Goal: Task Accomplishment & Management: Manage account settings

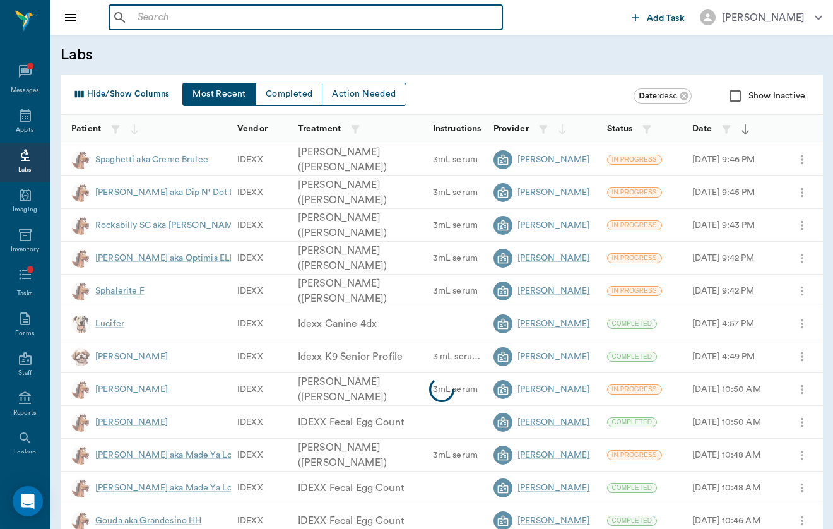
click at [269, 21] on input "text" at bounding box center [314, 18] width 365 height 18
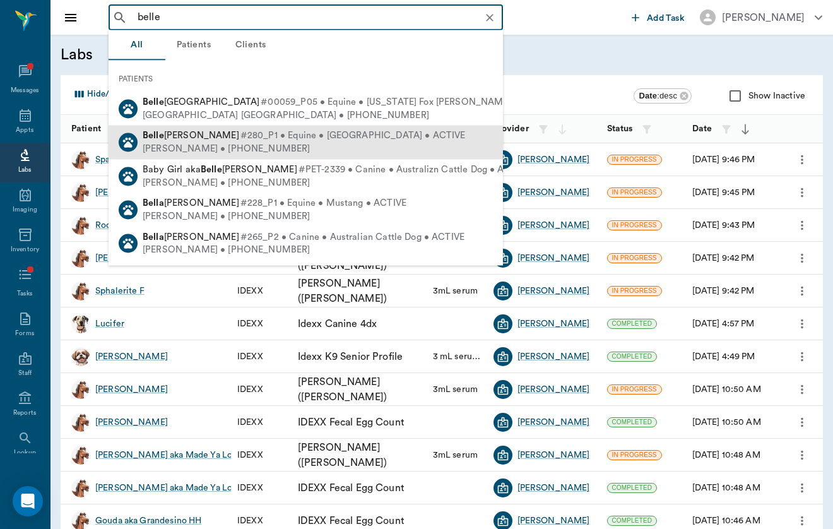
click at [252, 140] on span "#280_P1 • Equine • [GEOGRAPHIC_DATA] • ACTIVE" at bounding box center [352, 135] width 225 height 13
type input "belle"
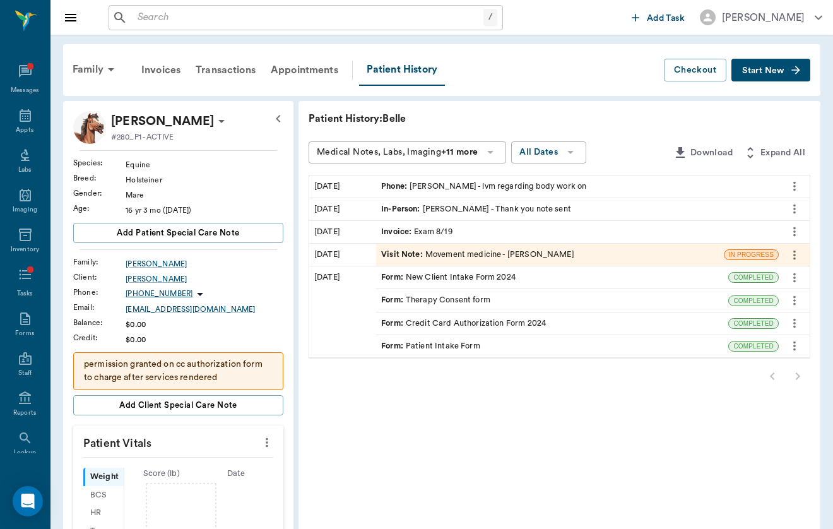
click at [381, 255] on span "Visit Note :" at bounding box center [403, 255] width 44 height 12
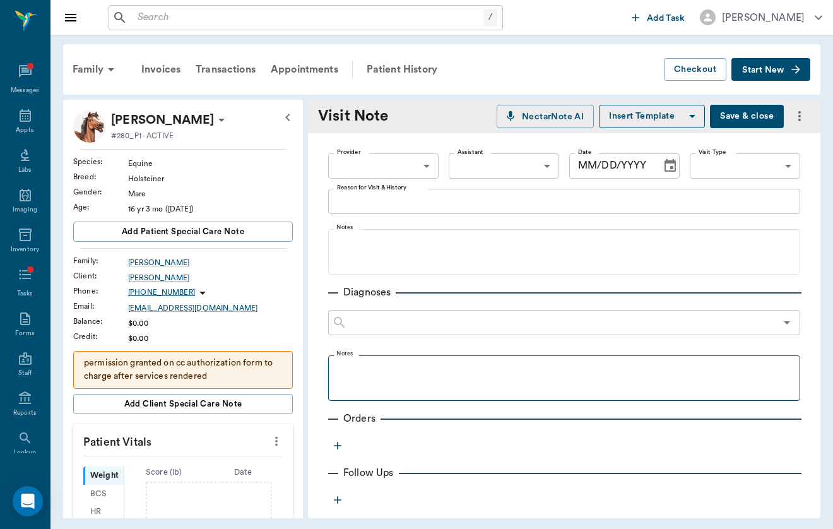
type input "649b3e03b5bc7e03f9326794"
type input "[DATE]"
type input "6656c4aef87a612ea34fb244"
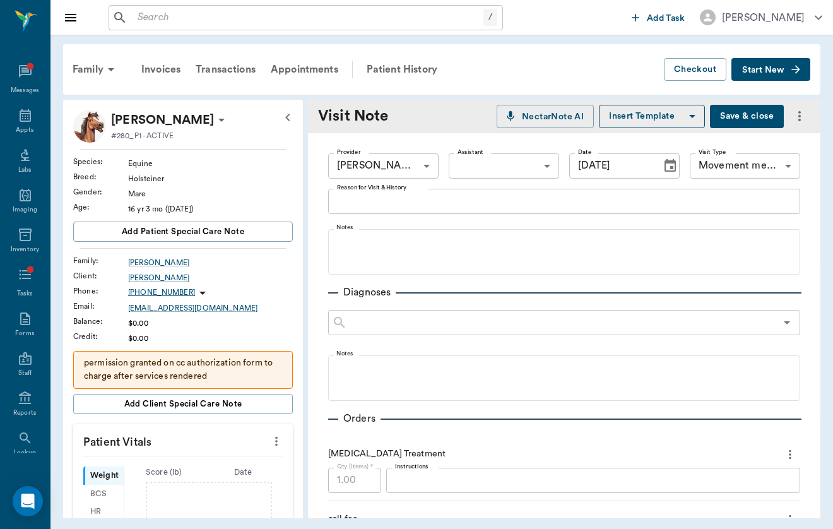
click at [789, 64] on button "Start New" at bounding box center [770, 69] width 79 height 23
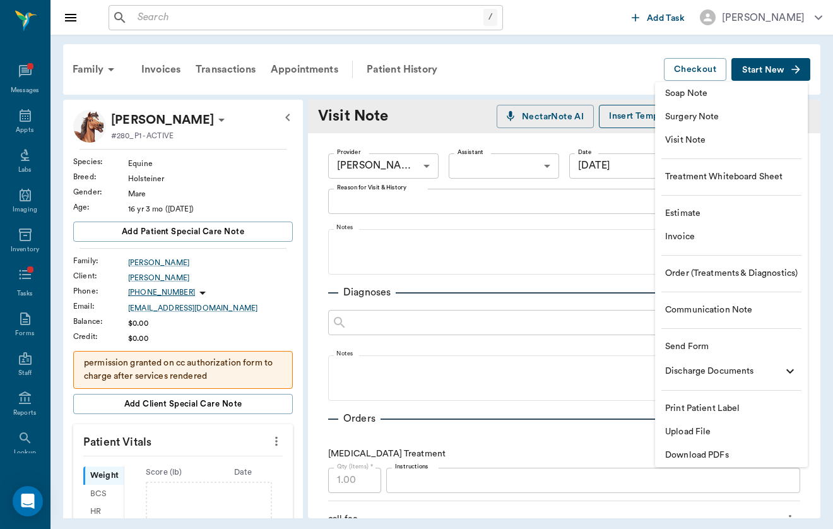
click at [751, 141] on span "Visit Note" at bounding box center [731, 140] width 132 height 13
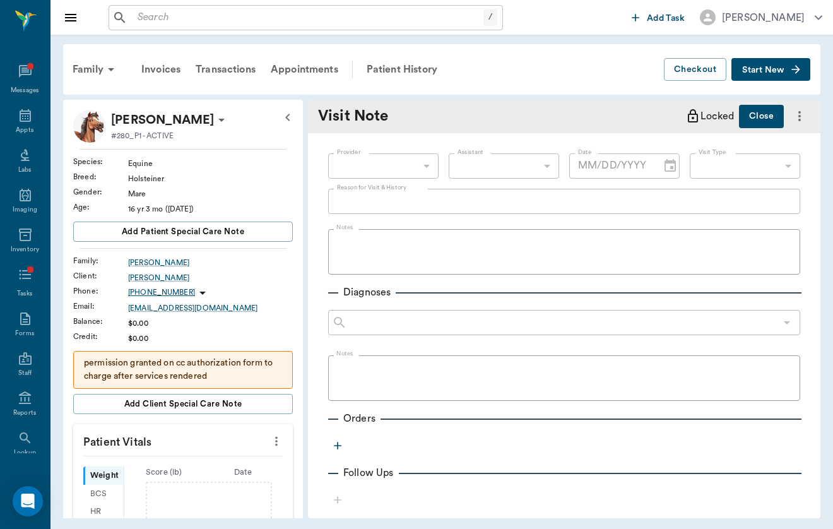
type input "[DATE]"
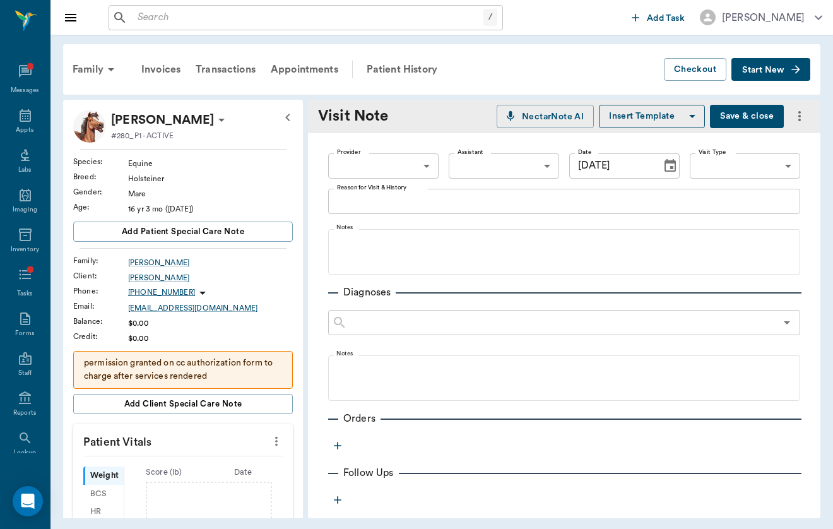
click at [407, 167] on body "/ ​ Add Task [PERSON_NAME] Nectar Messages Appts Labs Imaging Inventory Tasks F…" at bounding box center [416, 264] width 833 height 529
click at [406, 202] on li "[PERSON_NAME]" at bounding box center [383, 195] width 110 height 23
type input "649b3e03b5bc7e03f9326794"
click at [195, 290] on icon at bounding box center [202, 292] width 15 height 15
click at [167, 320] on span "Send SMS Message" at bounding box center [129, 317] width 106 height 13
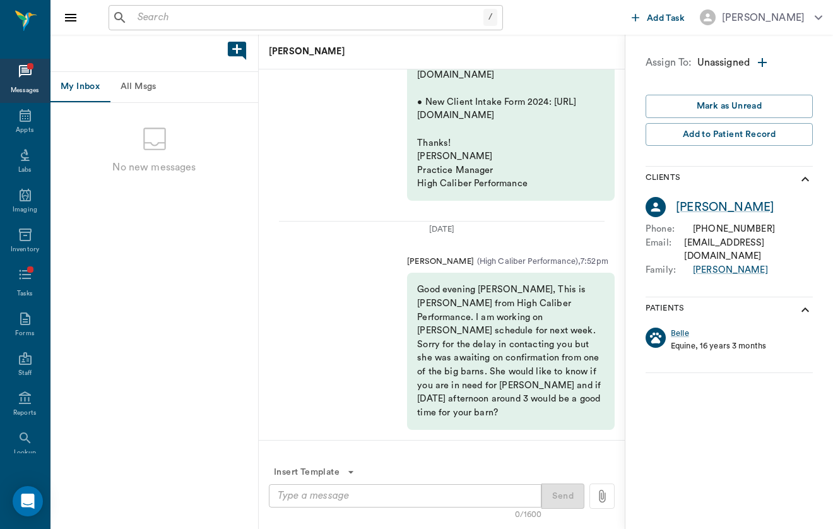
click at [170, 14] on input "text" at bounding box center [307, 18] width 351 height 18
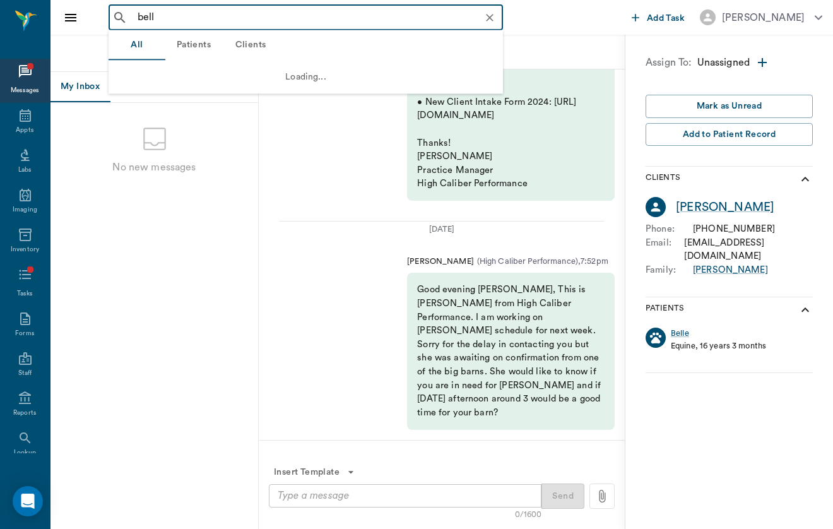
type input "belle"
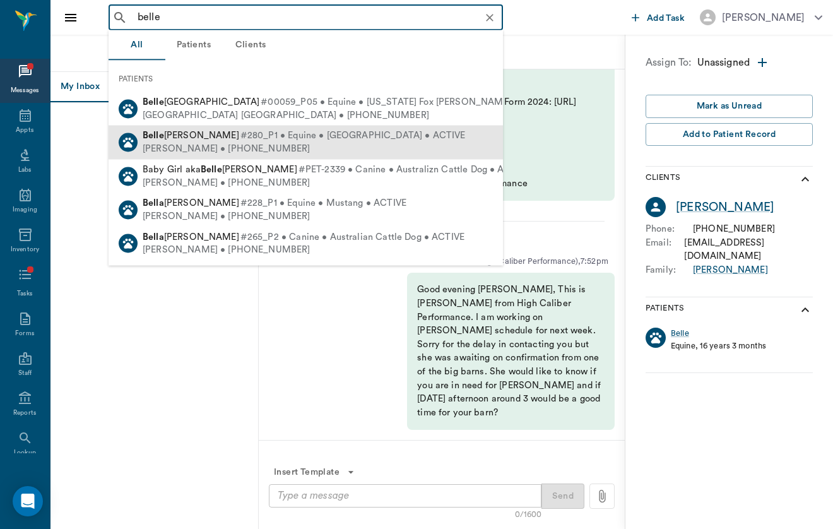
click at [180, 137] on span "[PERSON_NAME]" at bounding box center [191, 135] width 97 height 9
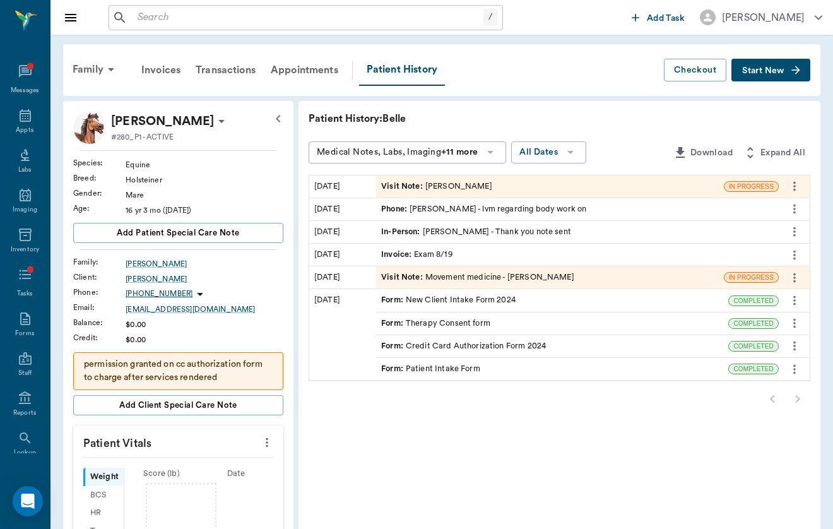
click at [427, 189] on div "Visit Note : [PERSON_NAME]" at bounding box center [436, 186] width 111 height 12
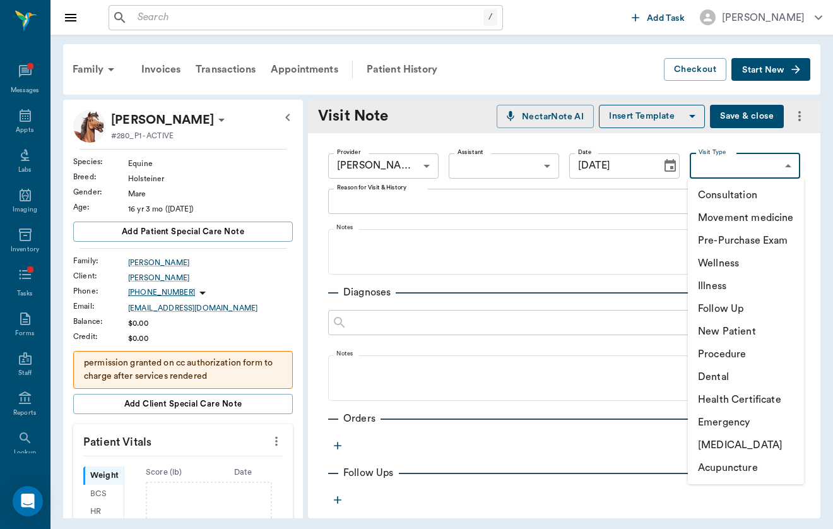
click at [765, 164] on body "/ ​ Add Task [PERSON_NAME] Nectar Messages Appts Labs Imaging Inventory Tasks F…" at bounding box center [416, 264] width 833 height 529
click at [757, 214] on li "Movement medicine" at bounding box center [746, 217] width 116 height 23
type input "6656c4aef87a612ea34fb244"
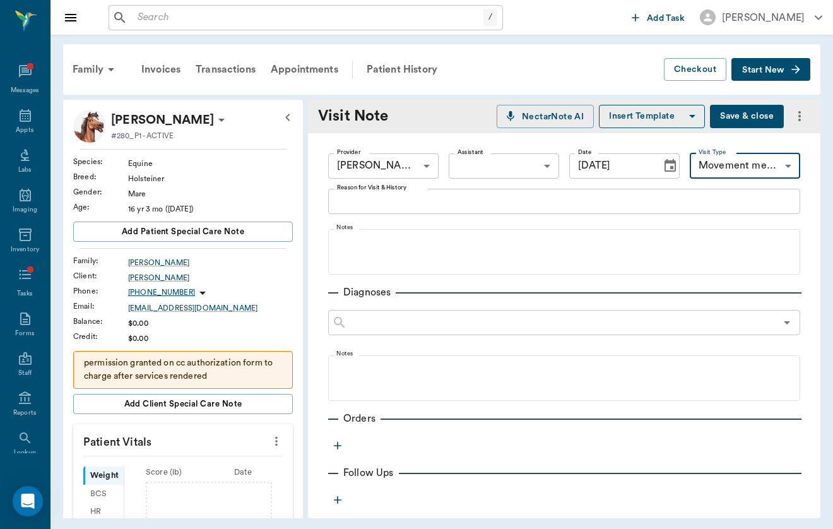
scroll to position [141, 0]
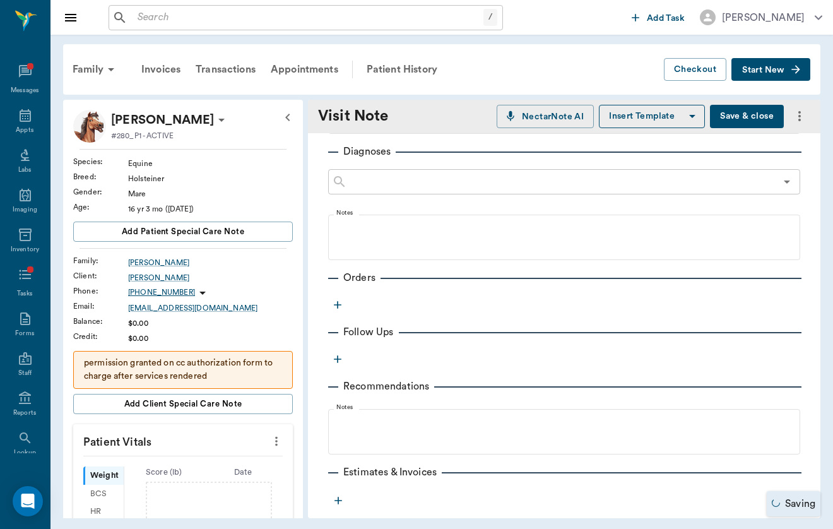
click at [329, 311] on div "Provider [PERSON_NAME] 649b3e03b5bc7e03f9326794 Provider Assistant ​ Assistant …" at bounding box center [564, 281] width 512 height 578
click at [334, 307] on icon "button" at bounding box center [337, 304] width 13 height 13
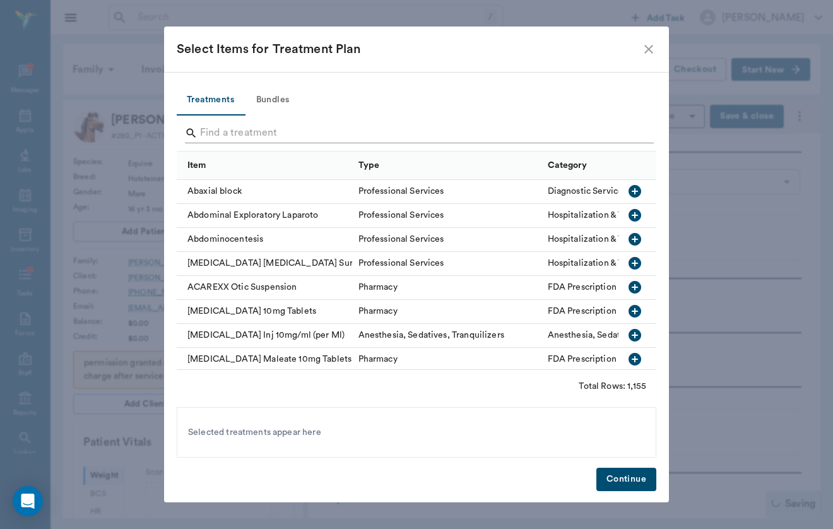
click at [332, 134] on input "Search" at bounding box center [417, 133] width 435 height 20
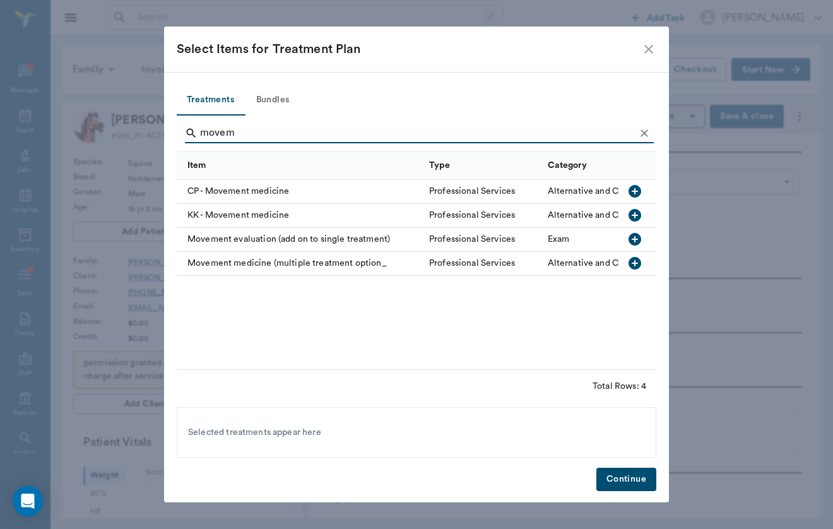
click at [253, 261] on div "Movement medicine (multiple treatment option_" at bounding box center [300, 264] width 246 height 24
click at [258, 138] on input "movem" at bounding box center [417, 133] width 435 height 20
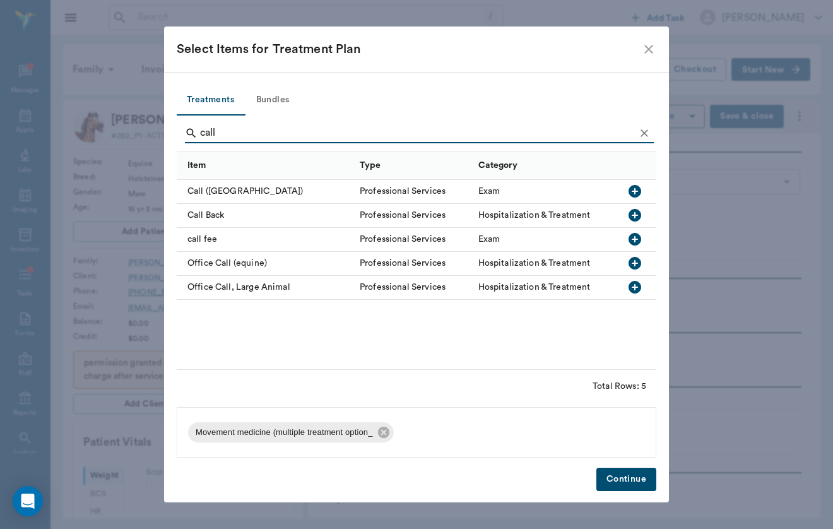
type input "call"
click at [199, 243] on div "call fee" at bounding box center [265, 240] width 177 height 24
click at [626, 469] on button "Continue" at bounding box center [626, 478] width 60 height 23
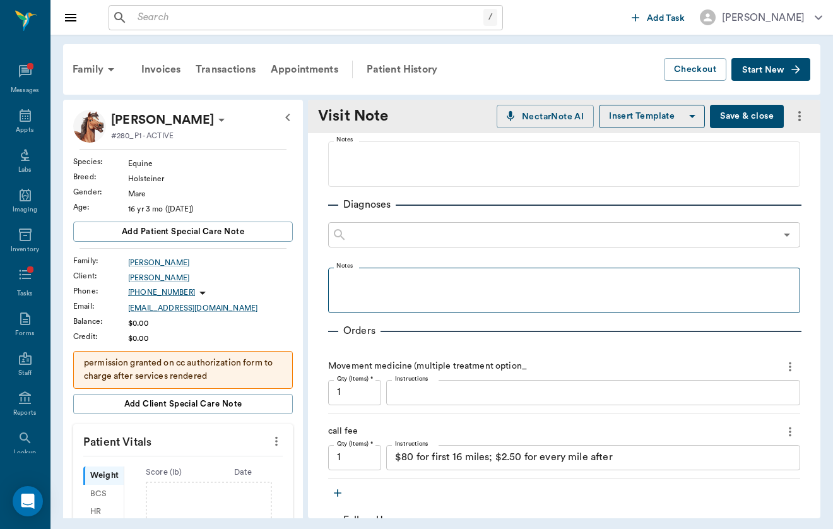
scroll to position [79, 0]
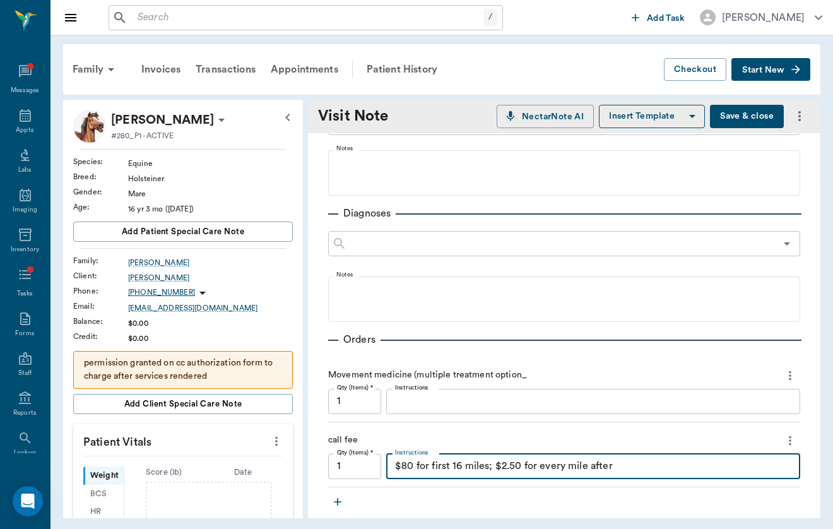
click at [473, 472] on textarea "$80 for first 16 miles; $2.50 for every mile after" at bounding box center [593, 466] width 396 height 15
type textarea "S"
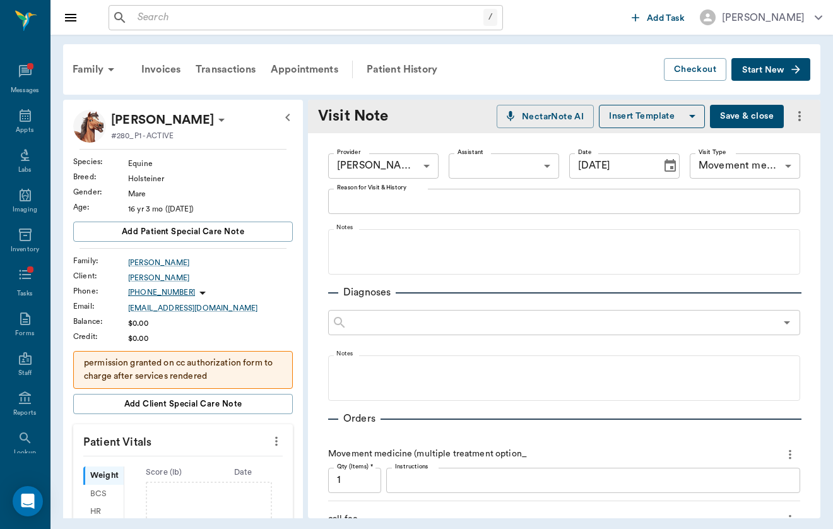
scroll to position [-1, 0]
type textarea "SPLIT"
click at [402, 278] on div "Provider [PERSON_NAME] 649b3e03b5bc7e03f9326794 Provider Assistant ​ Assistant …" at bounding box center [564, 497] width 512 height 728
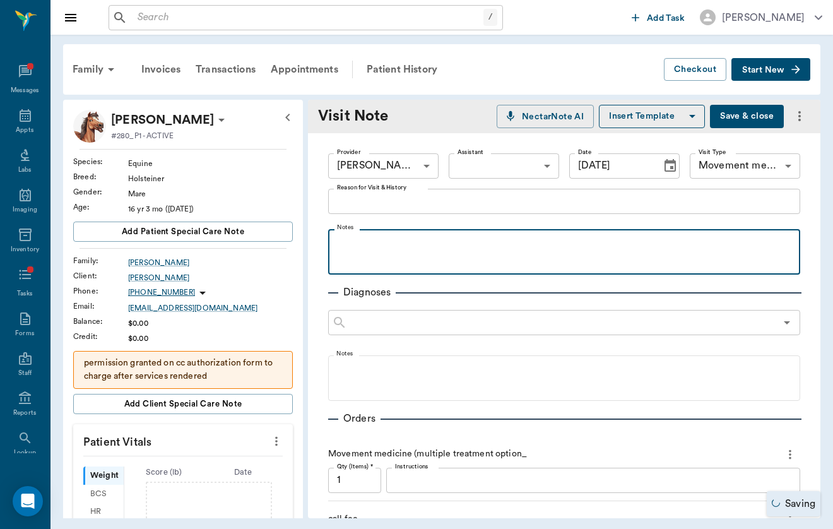
click at [418, 239] on p at bounding box center [563, 242] width 459 height 15
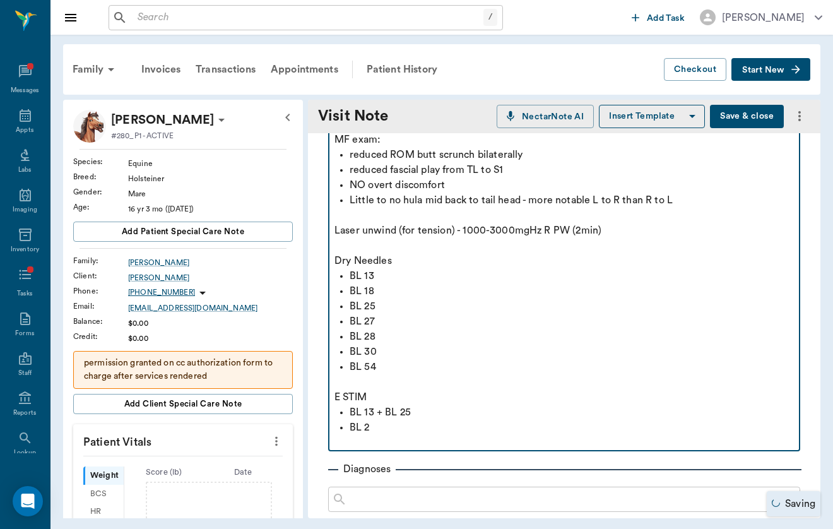
scroll to position [123, 0]
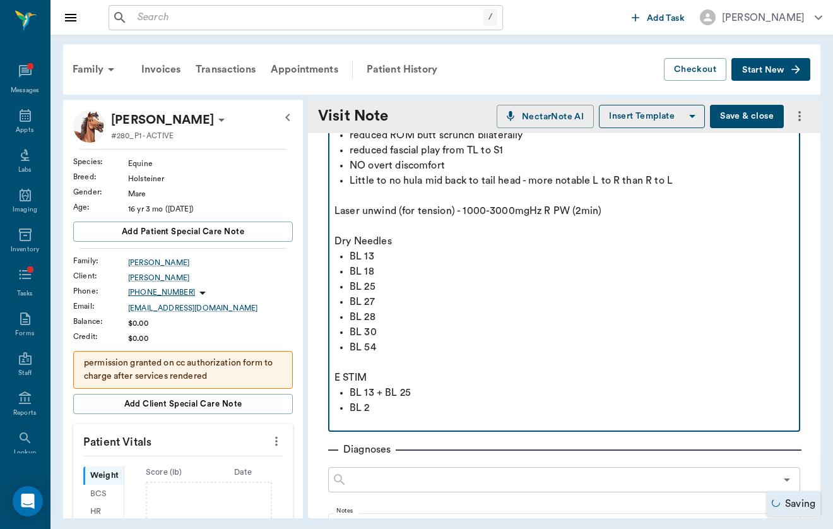
click at [383, 406] on p "BL 2" at bounding box center [571, 407] width 444 height 15
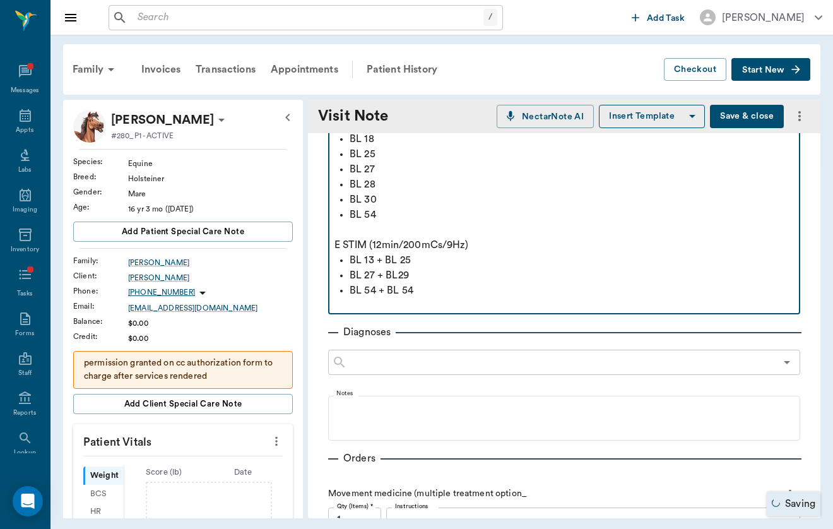
scroll to position [275, 0]
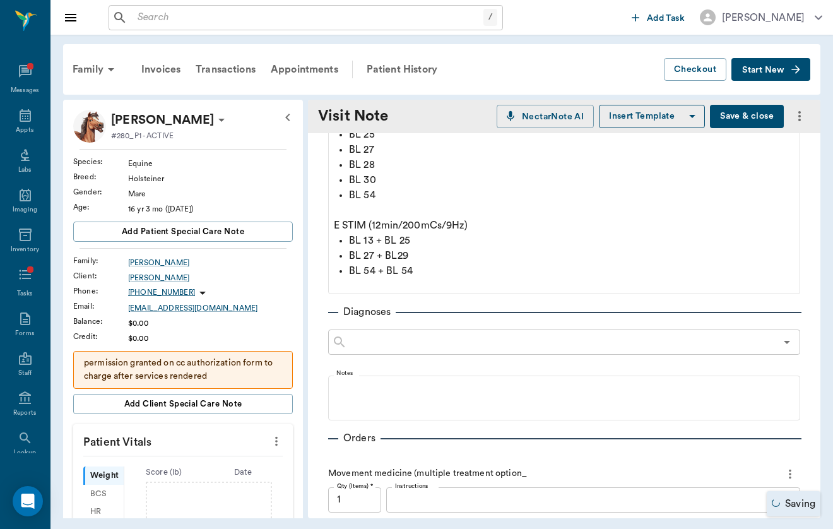
click at [455, 296] on div "Provider [PERSON_NAME] 649b3e03b5bc7e03f9326794 Provider Assistant ​ Assistant …" at bounding box center [564, 369] width 512 height 1023
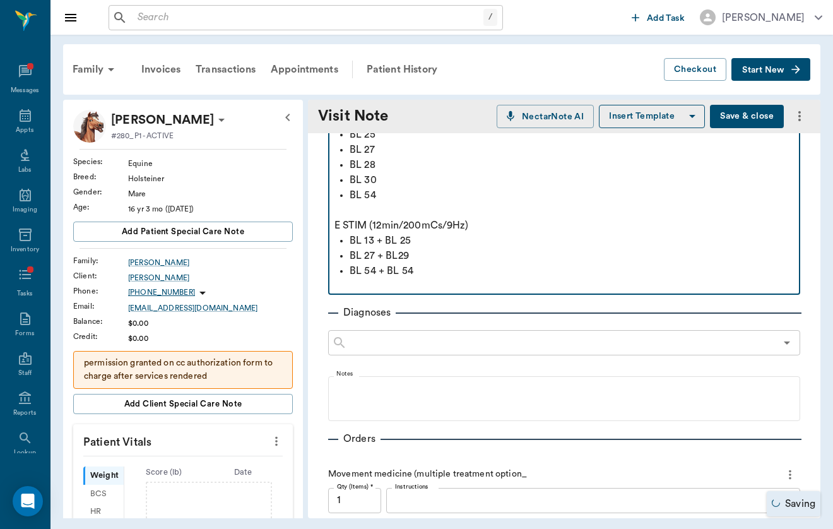
click at [462, 285] on p at bounding box center [563, 285] width 459 height 15
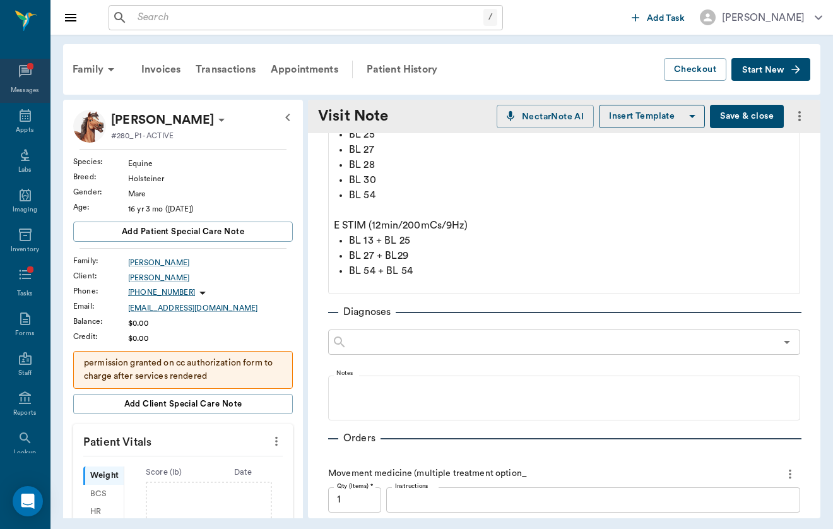
click at [22, 88] on div "Messages" at bounding box center [25, 90] width 29 height 9
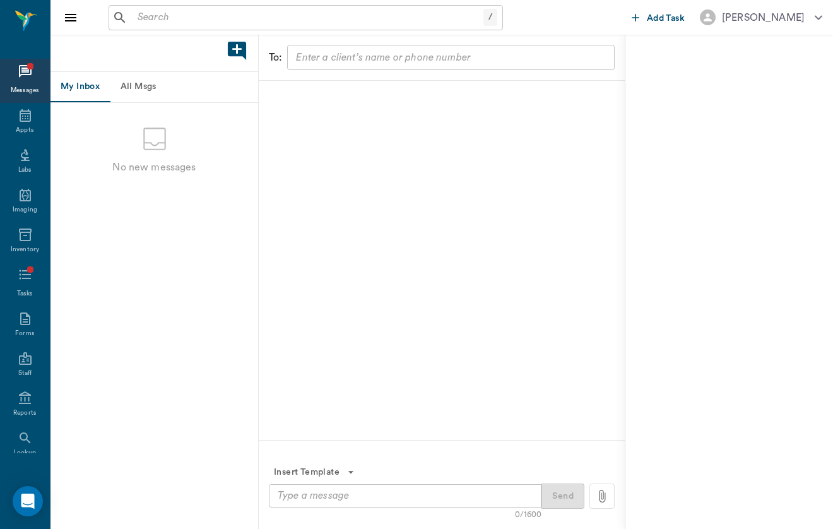
click at [151, 90] on button "All Msgs" at bounding box center [138, 87] width 57 height 30
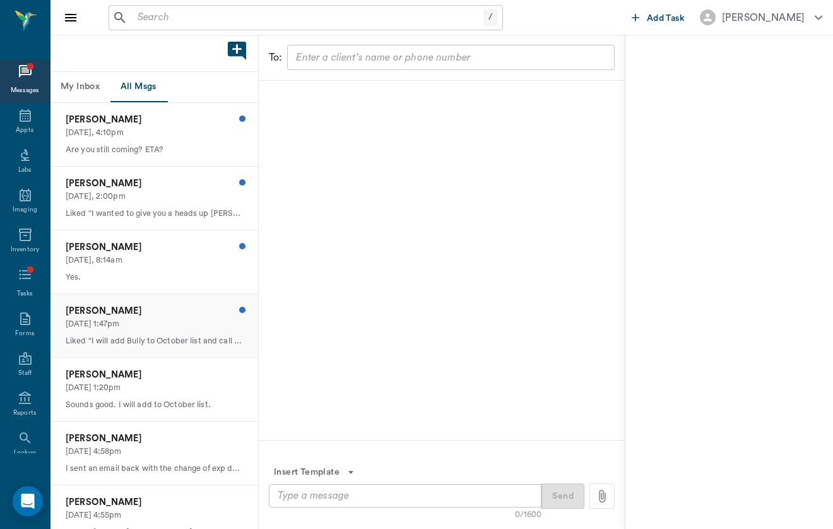
click at [218, 324] on p "[DATE] 1:47pm" at bounding box center [154, 324] width 177 height 12
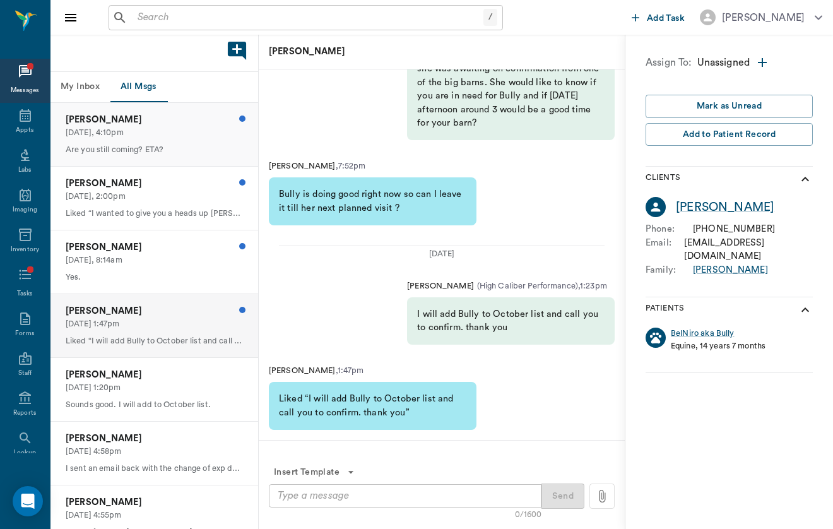
click at [203, 138] on div "[PERSON_NAME] [DATE], 4:10pm Are you still coming? ETA?" at bounding box center [154, 134] width 208 height 63
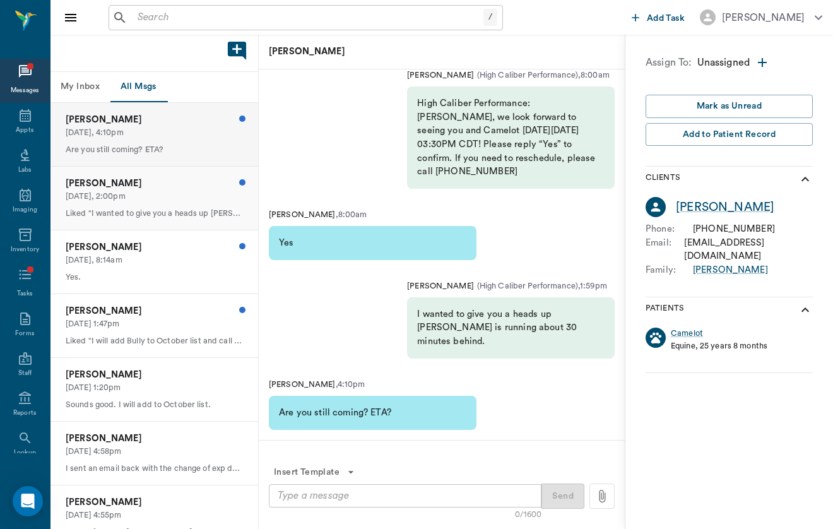
click at [184, 205] on div "[PERSON_NAME] [DATE], 2:00pm Liked “I wanted to give you a heads up [PERSON_NAM…" at bounding box center [154, 198] width 208 height 63
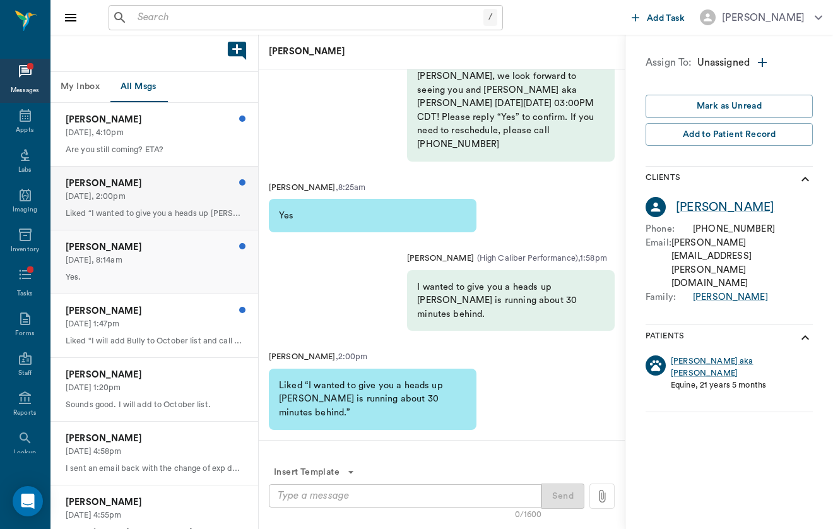
click at [182, 276] on p "Yes." at bounding box center [154, 277] width 177 height 12
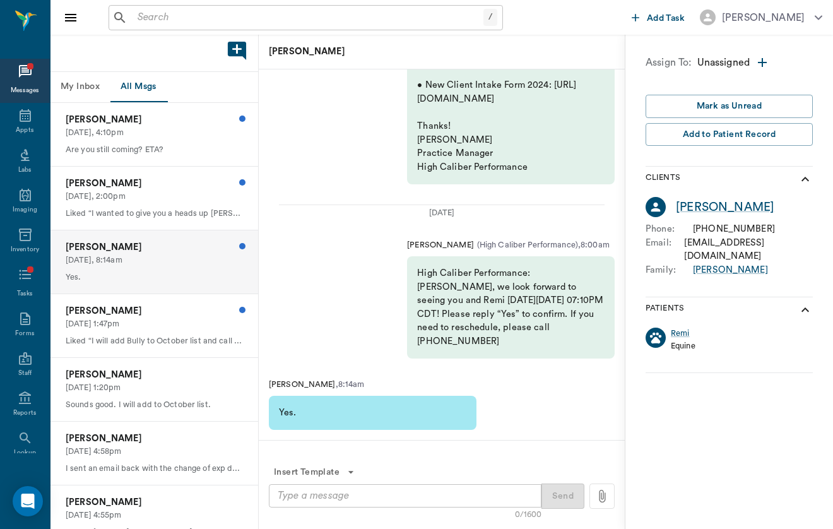
click at [42, 79] on div "Messages" at bounding box center [25, 81] width 50 height 44
click at [28, 113] on icon at bounding box center [25, 115] width 11 height 13
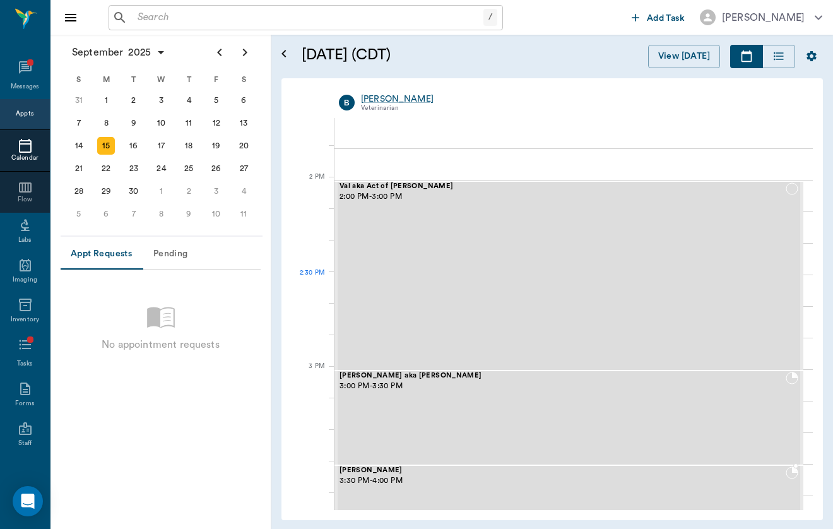
scroll to position [1066, 0]
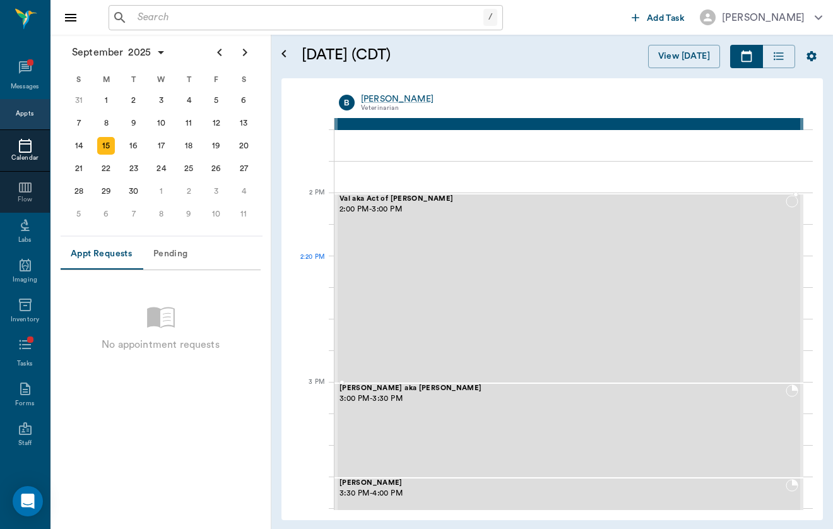
click at [532, 279] on div "[PERSON_NAME] aka Act of [PERSON_NAME] 2:00 PM - 3:00 PM" at bounding box center [562, 288] width 446 height 187
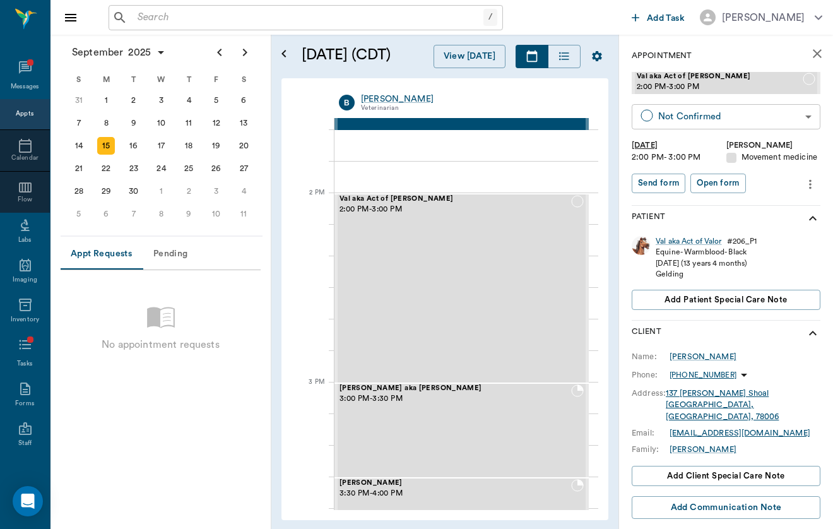
click at [647, 115] on body "/ ​ Add Task [PERSON_NAME] Nectar Messages Appts Calendar Flow Labs Imaging Inv…" at bounding box center [416, 264] width 833 height 529
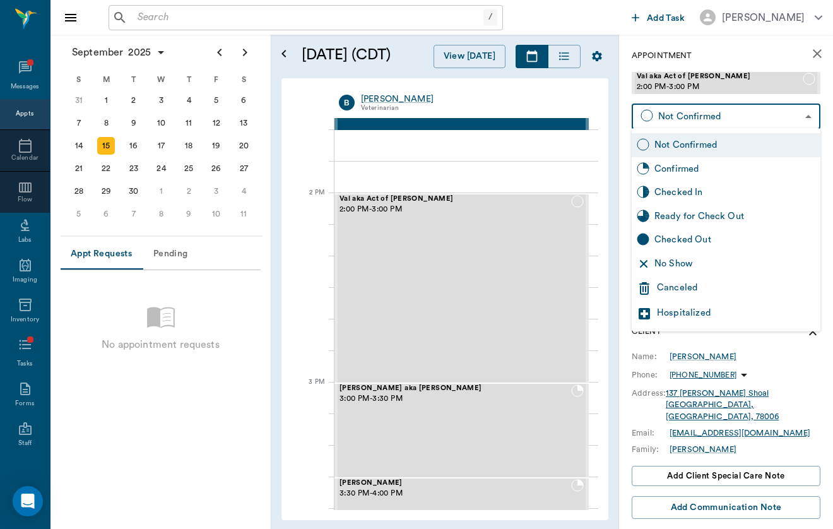
click at [710, 201] on div "Checked In" at bounding box center [725, 192] width 189 height 24
type input "CHECKED_IN"
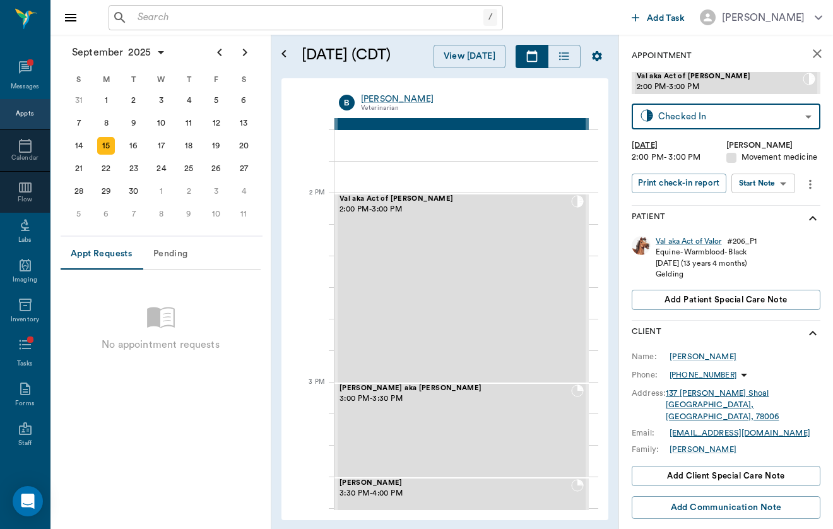
click at [776, 192] on div "Print check-in report Start Note Start Note ​" at bounding box center [715, 183] width 168 height 21
click at [779, 185] on body "/ ​ Add Task [PERSON_NAME] Nectar Messages Appts Calendar Flow Labs Imaging Inv…" at bounding box center [416, 264] width 833 height 529
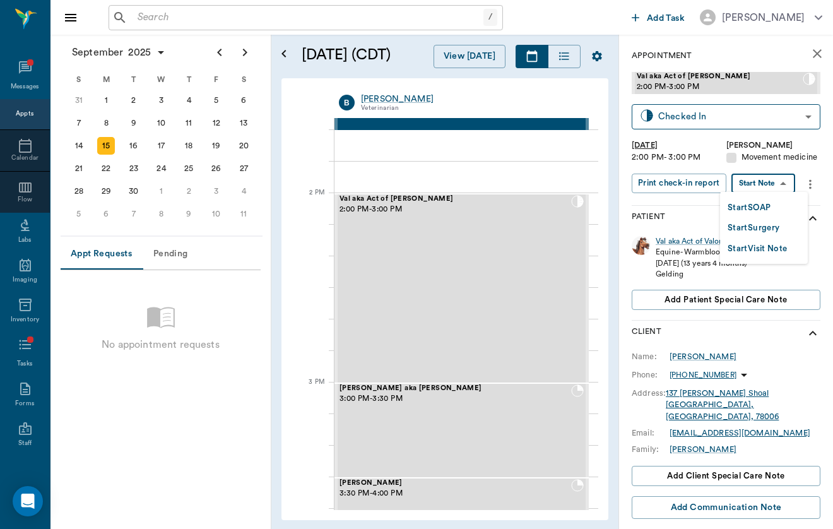
click at [768, 253] on button "Start Visit Note" at bounding box center [757, 249] width 60 height 15
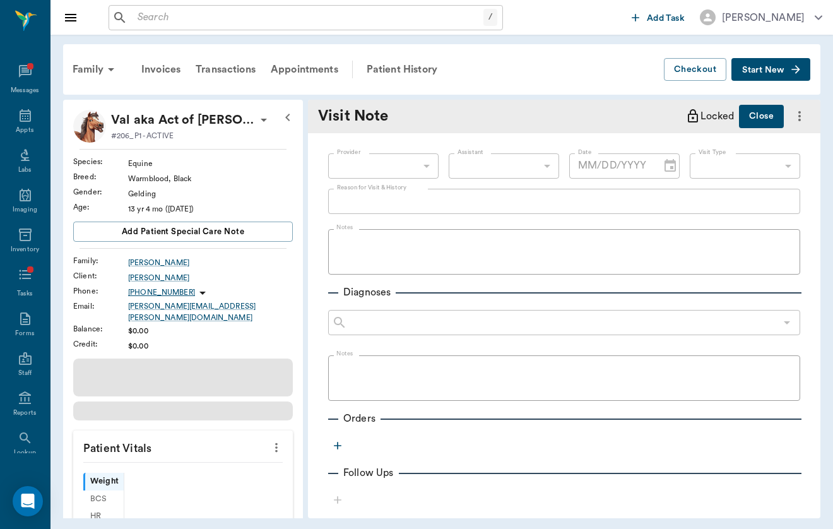
type input "649b3e03b5bc7e03f9326794"
type input "[DATE]"
type input "6656c4aef87a612ea34fb244"
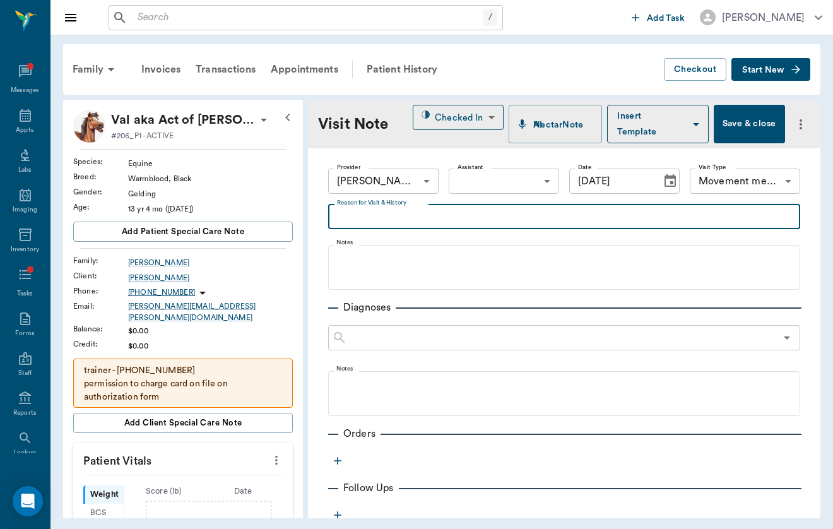
click at [570, 217] on textarea "Reason for Visit & History" at bounding box center [564, 216] width 454 height 15
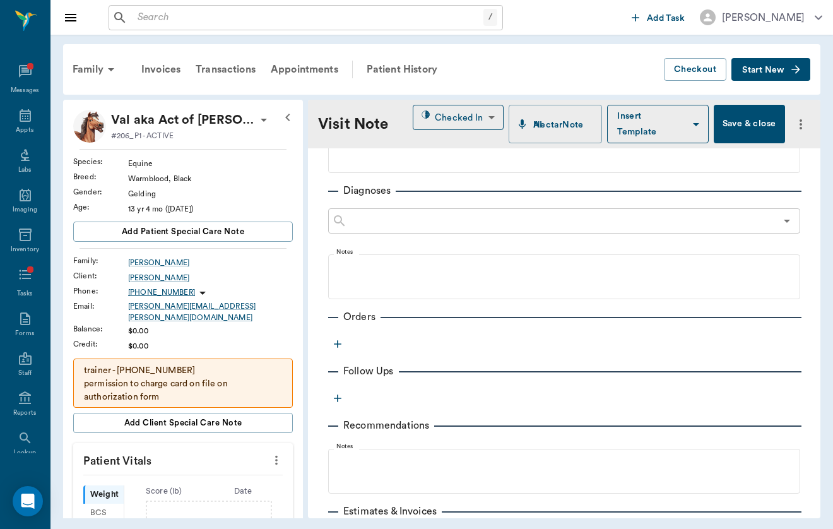
scroll to position [128, 0]
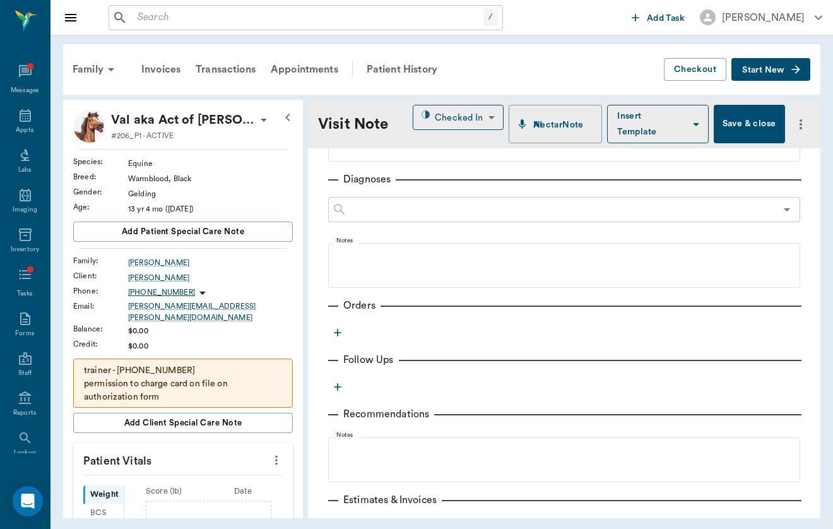
click at [333, 332] on icon "button" at bounding box center [337, 332] width 13 height 13
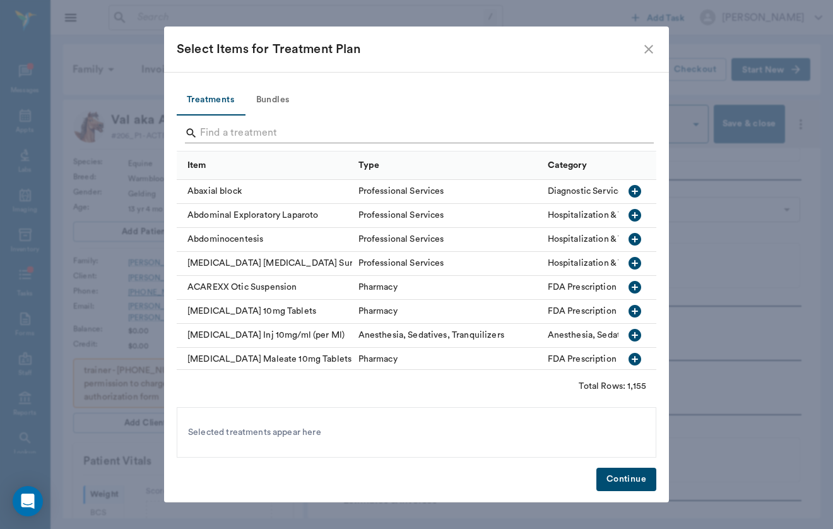
click at [284, 126] on input "Search" at bounding box center [417, 133] width 435 height 20
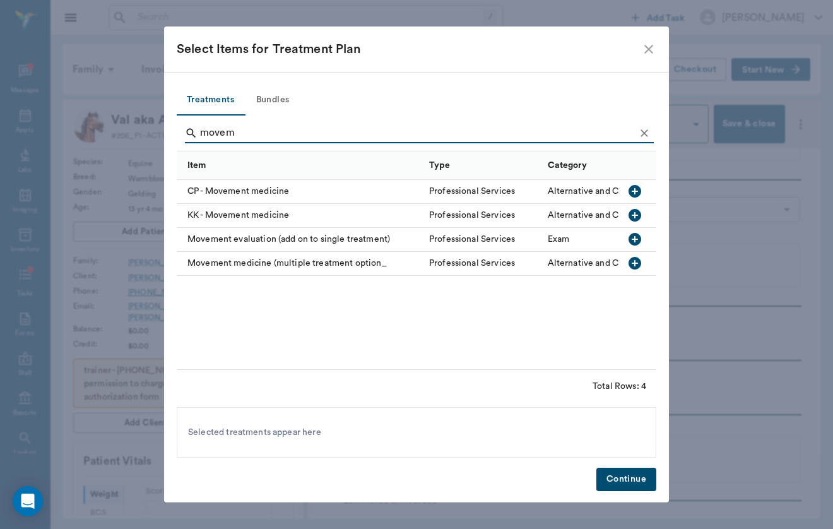
type input "movem"
click at [253, 269] on div "Movement medicine (multiple treatment option_" at bounding box center [300, 264] width 246 height 24
click at [619, 486] on button "Continue" at bounding box center [626, 478] width 60 height 23
